Goal: Navigation & Orientation: Find specific page/section

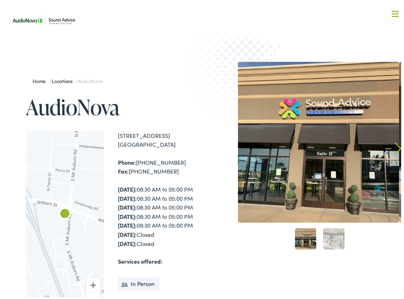
click at [393, 11] on nav "What We Offer Comprehensive & Holistic Care Hearing Testing & Evaluation Hearin…" at bounding box center [204, 61] width 393 height 123
click at [391, 11] on div at bounding box center [394, 12] width 7 height 7
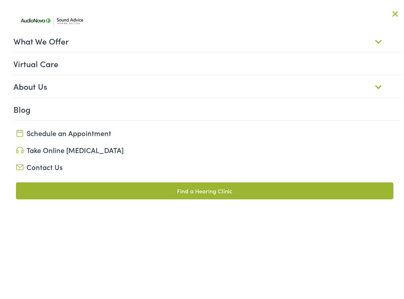
click at [375, 84] on link "About Us" at bounding box center [207, 85] width 388 height 22
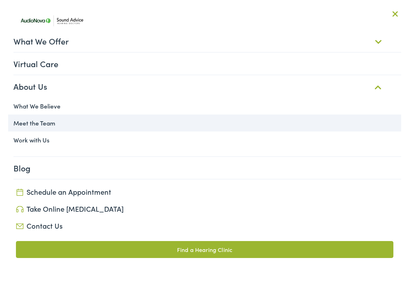
click at [46, 122] on link "Meet the Team" at bounding box center [204, 121] width 393 height 17
